Goal: Information Seeking & Learning: Check status

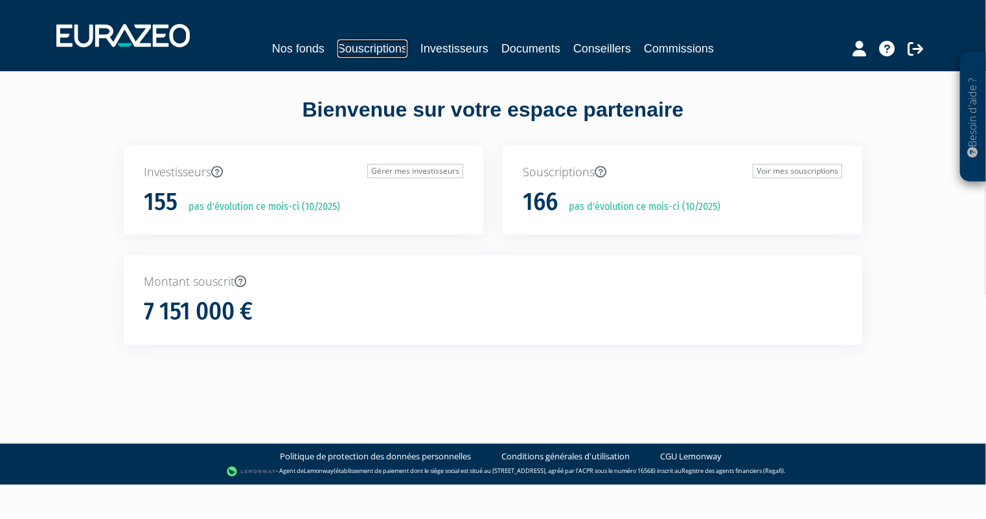
click at [350, 49] on link "Souscriptions" at bounding box center [372, 49] width 70 height 18
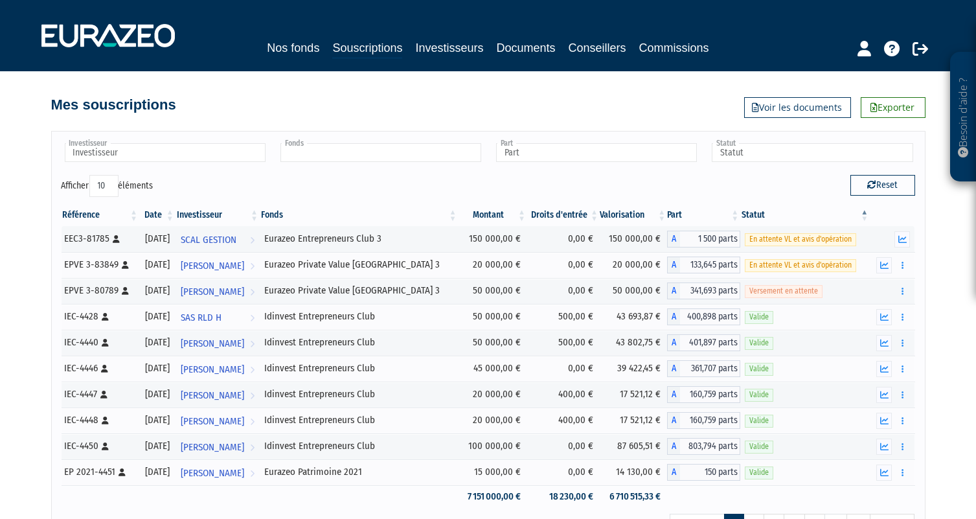
click at [326, 154] on input "text" at bounding box center [380, 152] width 201 height 19
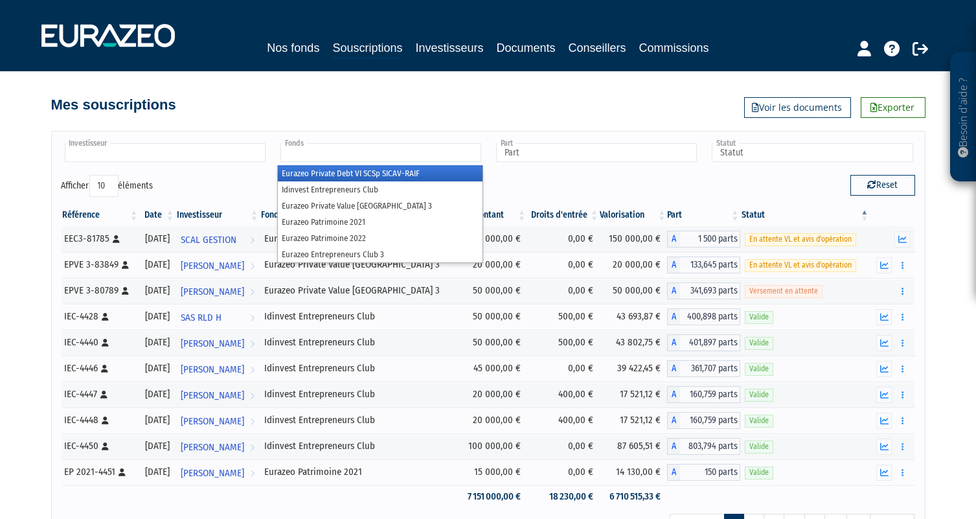
click at [157, 151] on input "text" at bounding box center [165, 152] width 201 height 19
type input "Fonds"
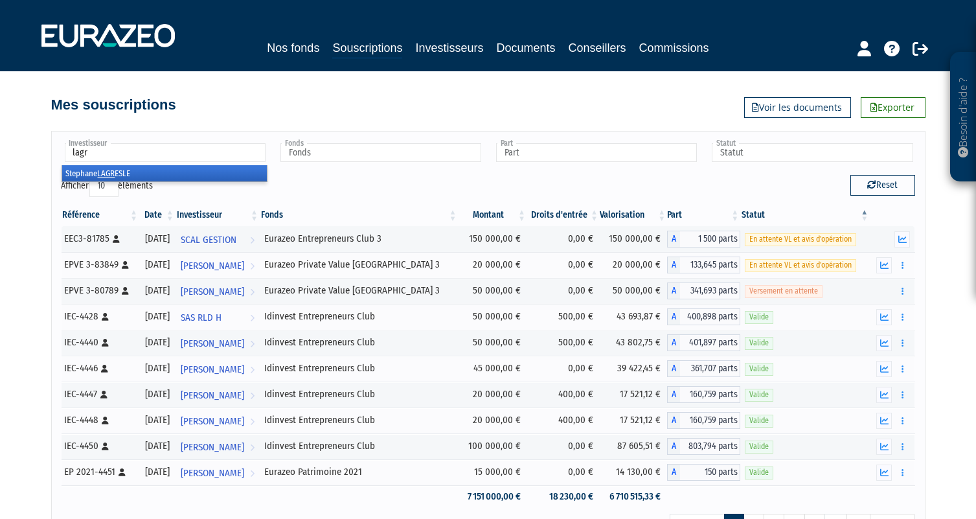
type input "lagr"
click at [140, 172] on li "Stephane LAGR ESLE" at bounding box center [164, 173] width 205 height 16
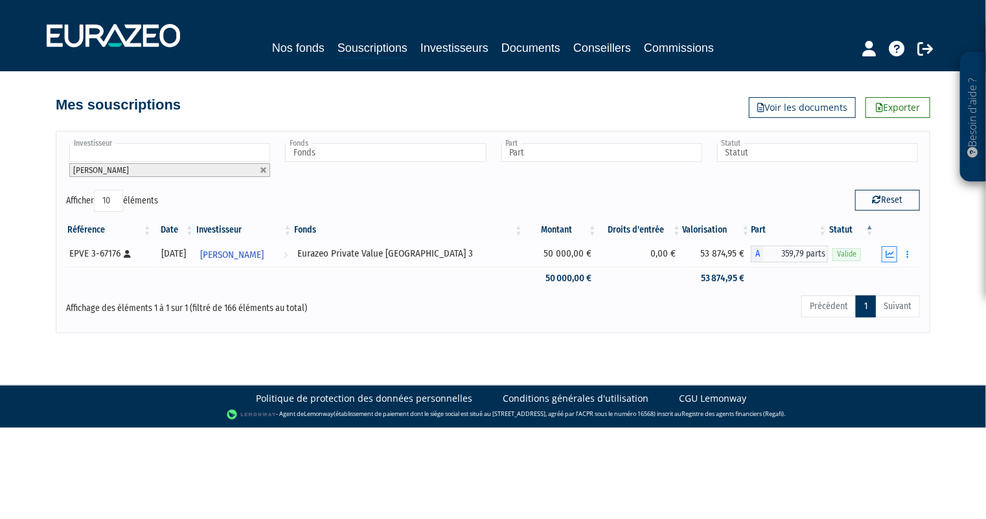
click at [883, 258] on button "button" at bounding box center [890, 254] width 16 height 16
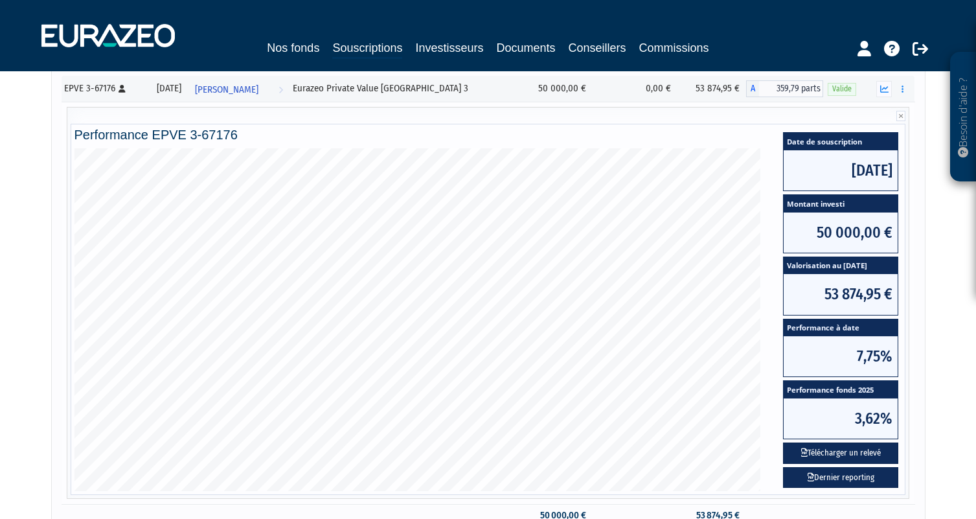
scroll to position [194, 0]
